Goal: Task Accomplishment & Management: Contribute content

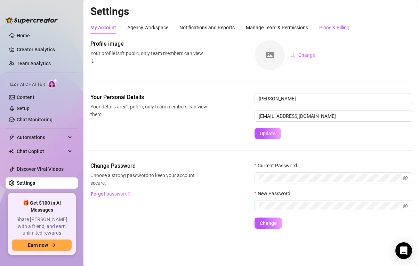
click at [327, 27] on div "Plans & Billing" at bounding box center [335, 28] width 30 height 8
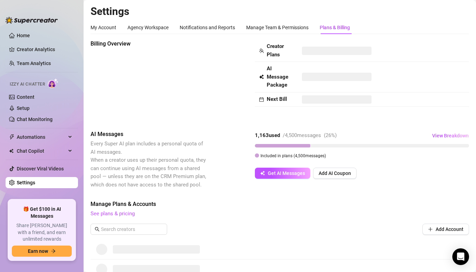
click at [338, 29] on div "Tab 5 of 5 Plans & Billing" at bounding box center [335, 28] width 30 height 8
click at [107, 27] on div "My Account" at bounding box center [103, 28] width 26 height 8
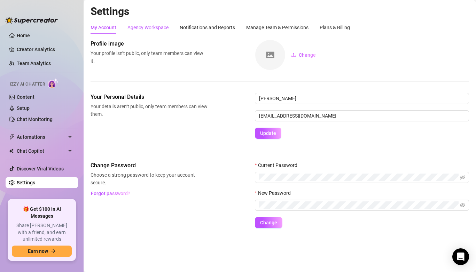
click at [141, 30] on div "Agency Workspace" at bounding box center [147, 28] width 41 height 8
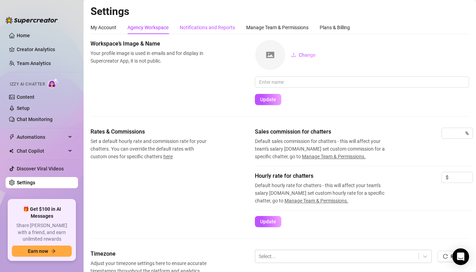
click at [195, 29] on div "Notifications and Reports" at bounding box center [207, 28] width 55 height 8
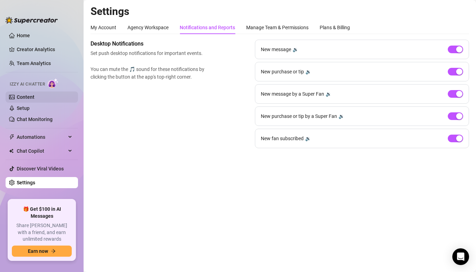
click at [34, 99] on link "Content" at bounding box center [26, 97] width 18 height 6
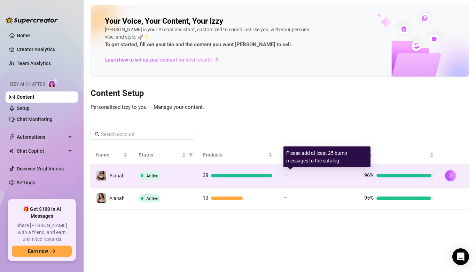
click at [320, 175] on div at bounding box center [321, 175] width 63 height 3
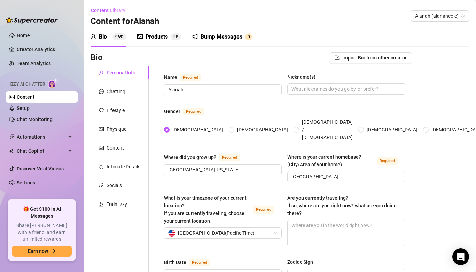
click at [157, 38] on div "Products" at bounding box center [156, 37] width 22 height 8
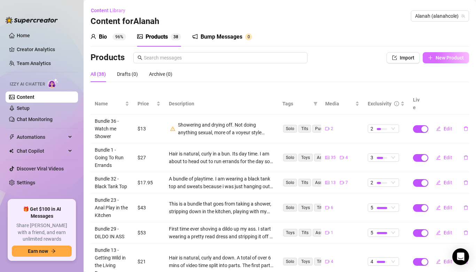
click at [419, 55] on span "New Product" at bounding box center [449, 58] width 28 height 6
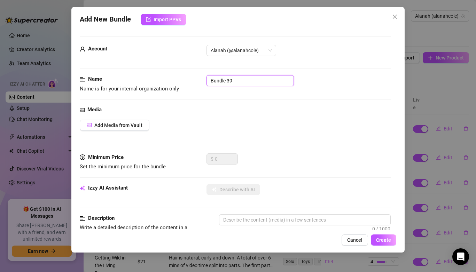
click at [239, 81] on input "Bundle 39" at bounding box center [249, 80] width 87 height 11
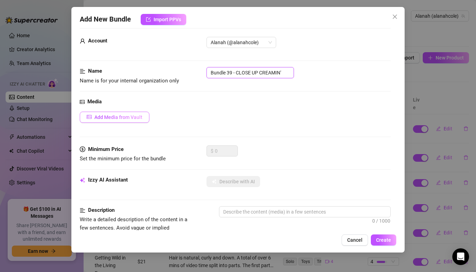
type input "Bundle 39 - CLOSE UP CREAMIN'"
click at [139, 115] on span "Add Media from Vault" at bounding box center [118, 118] width 48 height 6
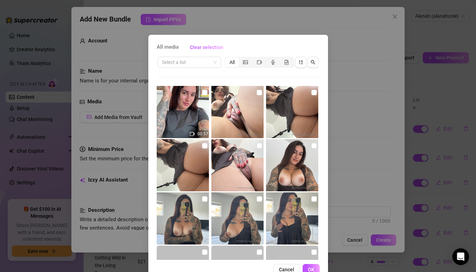
scroll to position [18, 0]
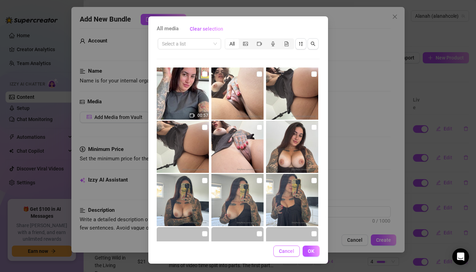
click at [287, 249] on span "Cancel" at bounding box center [286, 252] width 15 height 6
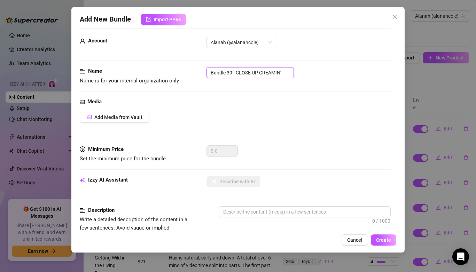
drag, startPoint x: 285, startPoint y: 72, endPoint x: 237, endPoint y: 71, distance: 48.1
click at [237, 71] on input "Bundle 39 - CLOSE UP CREAMIN'" at bounding box center [249, 72] width 87 height 11
click at [356, 238] on span "Cancel" at bounding box center [354, 240] width 15 height 6
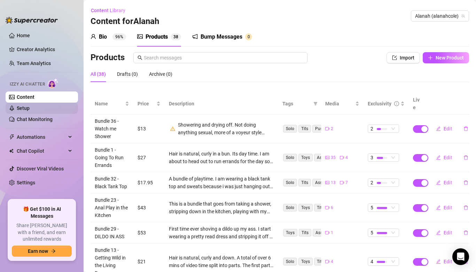
click at [30, 108] on link "Setup" at bounding box center [23, 108] width 13 height 6
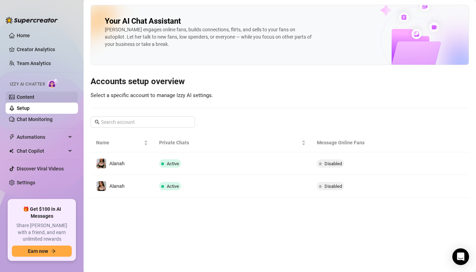
click at [34, 99] on link "Content" at bounding box center [26, 97] width 18 height 6
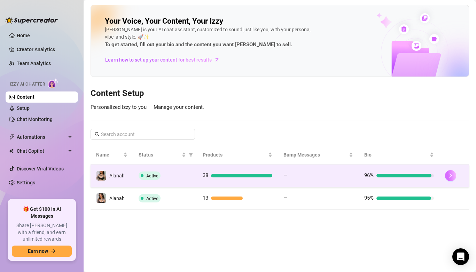
click at [419, 176] on icon "right" at bounding box center [450, 175] width 5 height 5
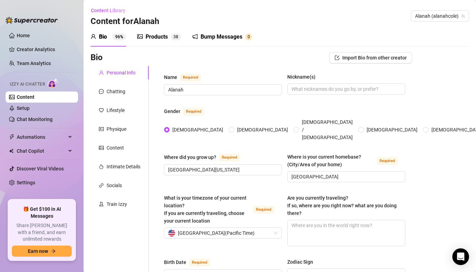
click at [169, 40] on div "Products 3 8" at bounding box center [159, 37] width 44 height 8
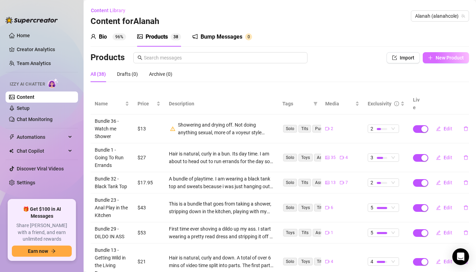
click at [419, 57] on span "New Product" at bounding box center [449, 58] width 28 height 6
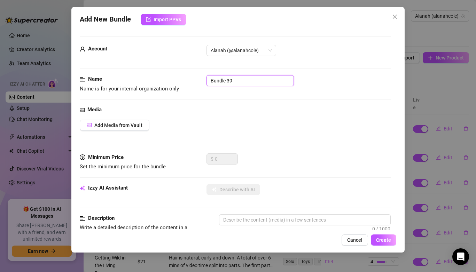
click at [259, 84] on input "Bundle 39" at bounding box center [249, 80] width 87 height 11
paste input "DECISIONS"
drag, startPoint x: 266, startPoint y: 81, endPoint x: 233, endPoint y: 81, distance: 33.1
click at [233, 81] on input "Bundle 39 DECISIONS" at bounding box center [249, 80] width 87 height 11
type input "Bundle 39 Close Up CREAMIN'"
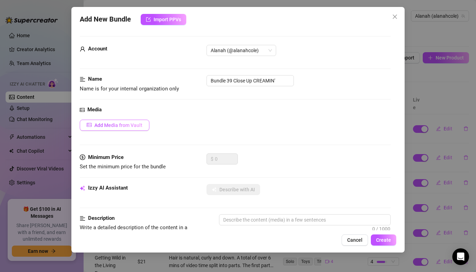
click at [133, 127] on span "Add Media from Vault" at bounding box center [118, 126] width 48 height 6
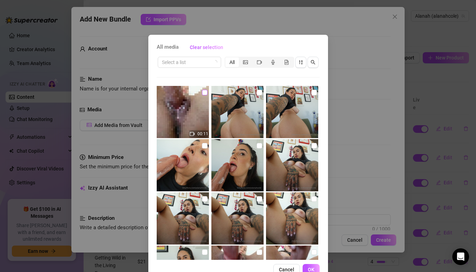
click at [203, 90] on input "checkbox" at bounding box center [205, 93] width 6 height 6
checkbox input "true"
drag, startPoint x: 259, startPoint y: 92, endPoint x: 287, endPoint y: 93, distance: 28.2
click at [259, 92] on input "checkbox" at bounding box center [260, 93] width 6 height 6
checkbox input "true"
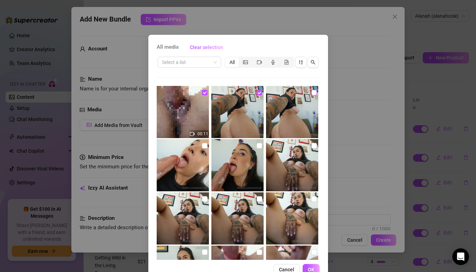
click at [314, 92] on input "checkbox" at bounding box center [314, 93] width 6 height 6
checkbox input "true"
click at [205, 145] on input "checkbox" at bounding box center [205, 146] width 6 height 6
checkbox input "true"
click at [258, 145] on input "checkbox" at bounding box center [260, 146] width 6 height 6
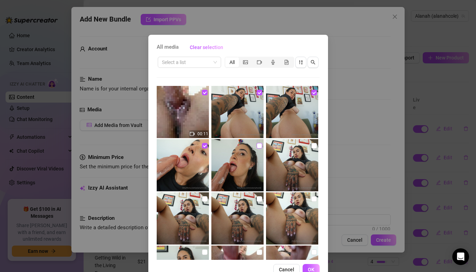
checkbox input "true"
click at [314, 144] on input "checkbox" at bounding box center [314, 146] width 6 height 6
checkbox input "true"
click at [204, 198] on input "checkbox" at bounding box center [205, 199] width 6 height 6
checkbox input "true"
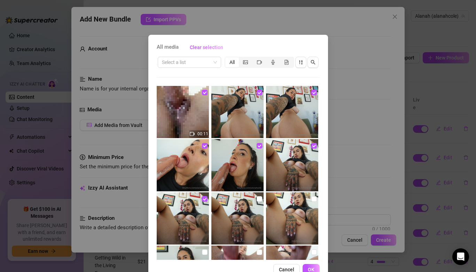
click at [255, 199] on img at bounding box center [237, 218] width 52 height 52
checkbox input "true"
click at [315, 200] on input "checkbox" at bounding box center [314, 199] width 6 height 6
checkbox input "true"
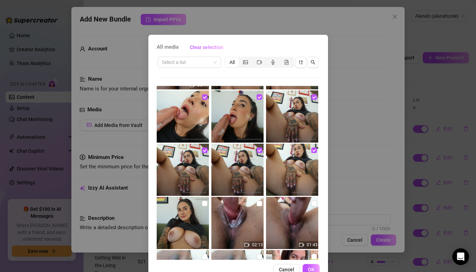
scroll to position [50, 0]
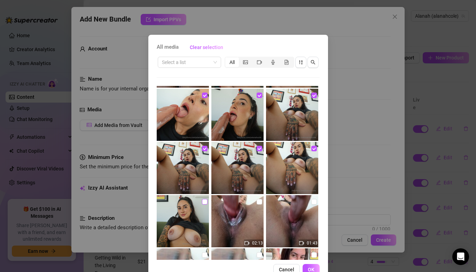
click at [206, 202] on input "checkbox" at bounding box center [205, 202] width 6 height 6
checkbox input "true"
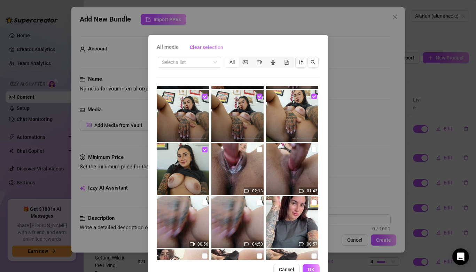
scroll to position [113, 0]
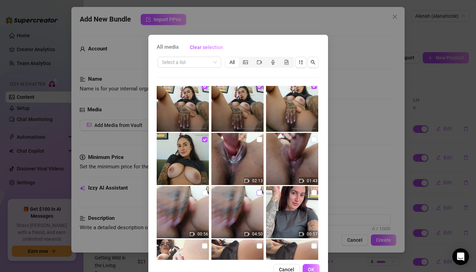
click at [260, 192] on input "checkbox" at bounding box center [260, 193] width 6 height 6
checkbox input "true"
click at [311, 265] on span "OK" at bounding box center [311, 270] width 7 height 6
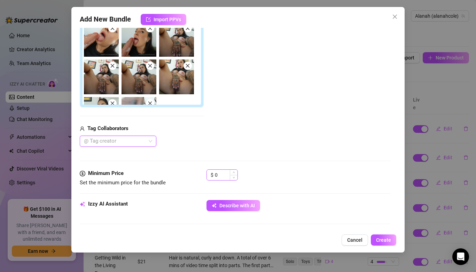
scroll to position [168, 0]
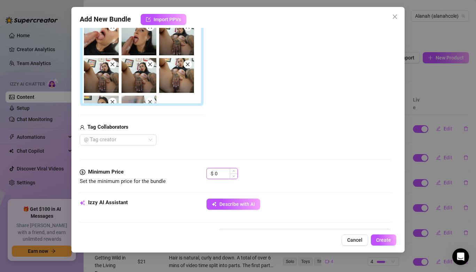
drag, startPoint x: 224, startPoint y: 176, endPoint x: 214, endPoint y: 176, distance: 9.4
click at [214, 176] on div "$ 0" at bounding box center [221, 173] width 31 height 11
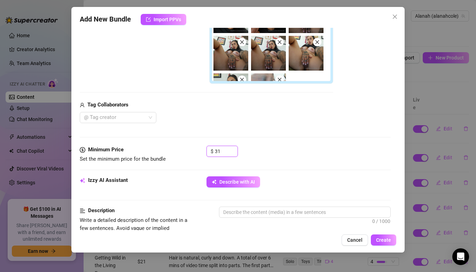
scroll to position [191, 0]
type input "3"
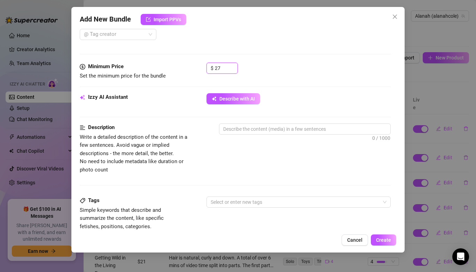
scroll to position [292, 0]
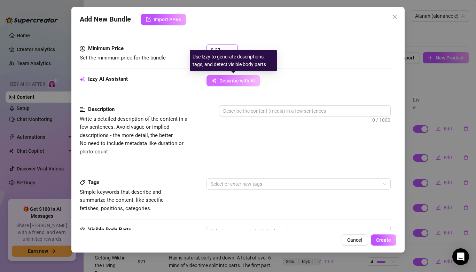
type input "27"
click at [239, 81] on span "Describe with AI" at bounding box center [237, 81] width 36 height 6
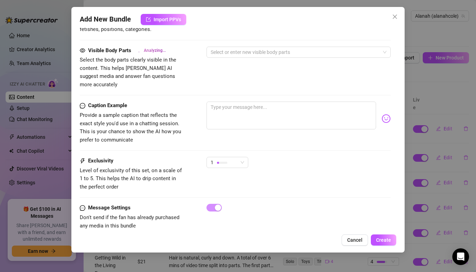
scroll to position [475, 0]
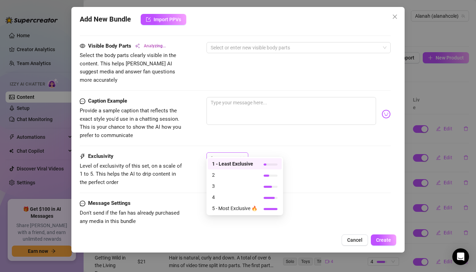
click at [246, 153] on div "1" at bounding box center [227, 157] width 42 height 11
click at [250, 198] on span "4" at bounding box center [234, 198] width 45 height 8
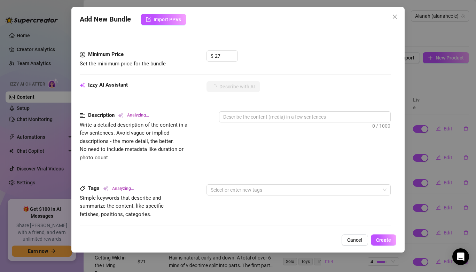
scroll to position [287, 0]
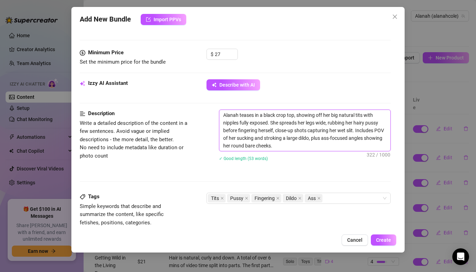
click at [357, 123] on textarea "Alanah teases in a black crop top, showing off her big natural tits with nipple…" at bounding box center [304, 130] width 171 height 41
click at [318, 147] on textarea "Alanah teases in a black crop top, showing off her big natural tits with nipple…" at bounding box center [304, 130] width 171 height 41
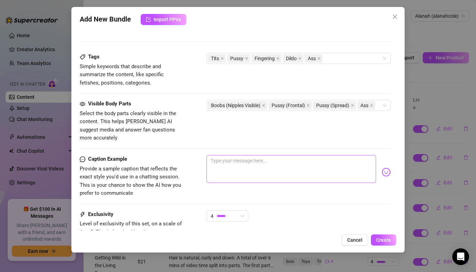
scroll to position [436, 0]
type textarea "Alanah teases in a black crop top, showing off her big natural tits with nipple…"
click at [315, 162] on textarea at bounding box center [290, 169] width 169 height 28
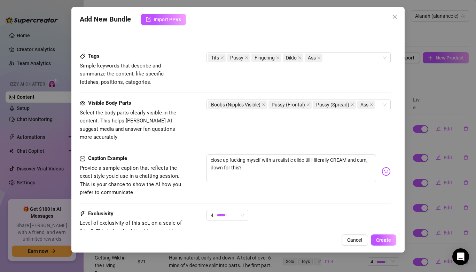
click at [385, 167] on img at bounding box center [385, 171] width 9 height 9
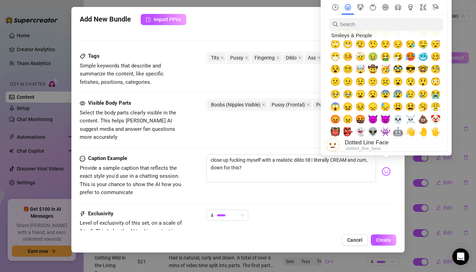
scroll to position [104, 0]
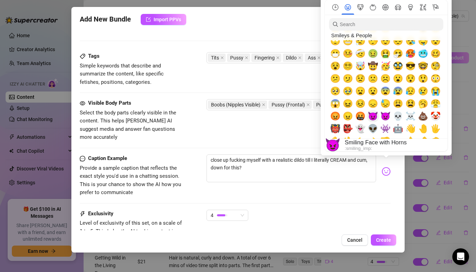
click at [373, 117] on span "😈" at bounding box center [373, 116] width 10 height 10
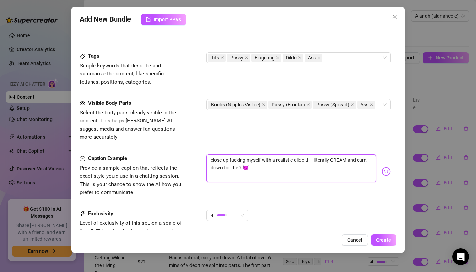
click at [240, 158] on textarea "close up fucking myself with a realistic dildo till I literally CREAM and cum, …" at bounding box center [290, 169] width 169 height 28
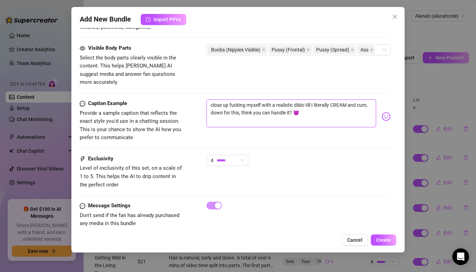
scroll to position [493, 0]
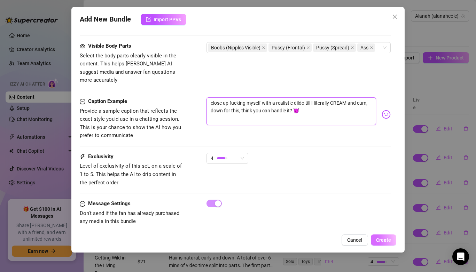
type textarea "close up fucking myself with a realistic dildo till I literally CREAM and cum, …"
click at [381, 241] on span "Create" at bounding box center [383, 240] width 15 height 6
